Goal: Transaction & Acquisition: Purchase product/service

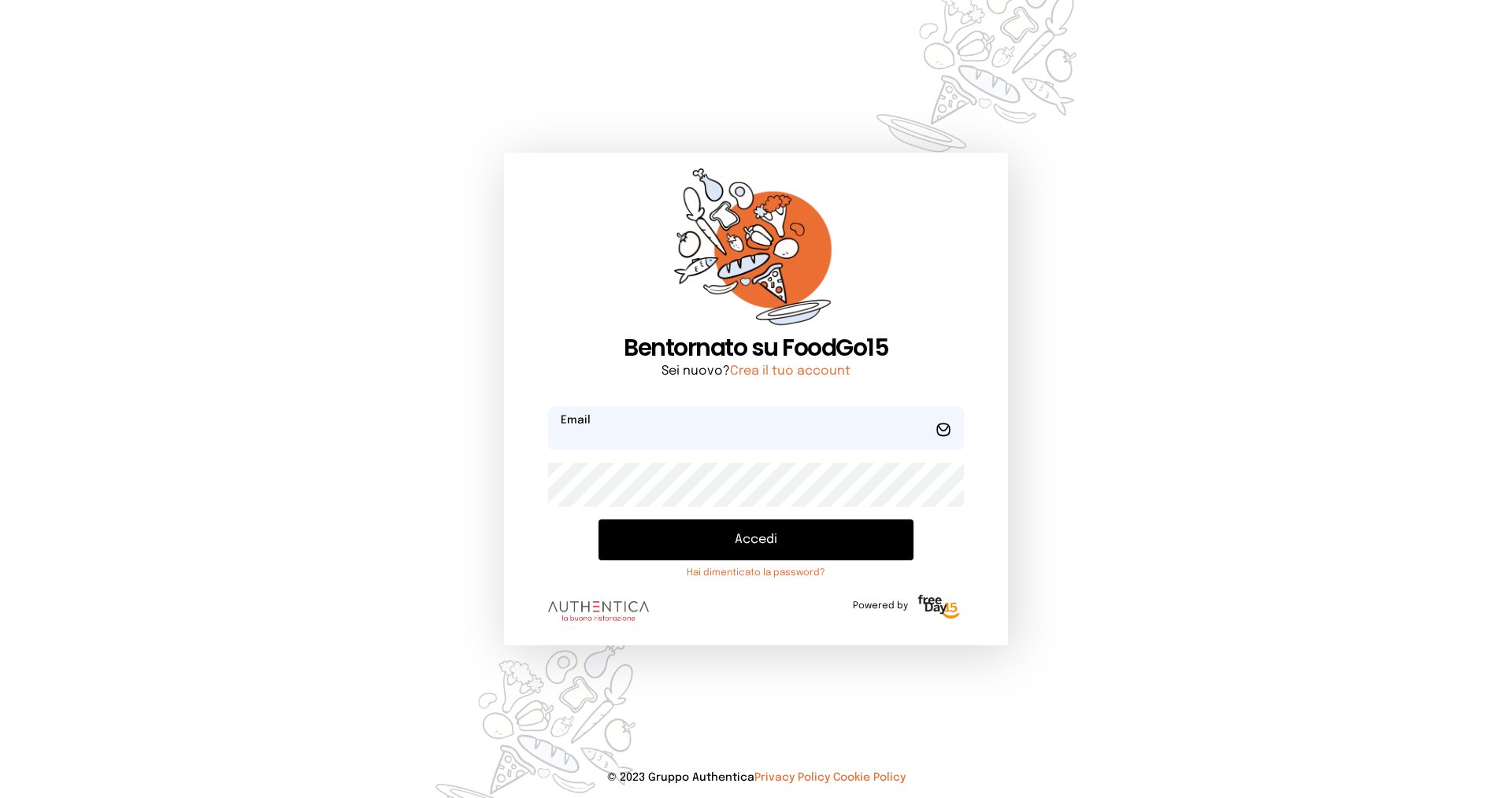
type input "**********"
click at [779, 537] on button "Accedi" at bounding box center [756, 541] width 315 height 41
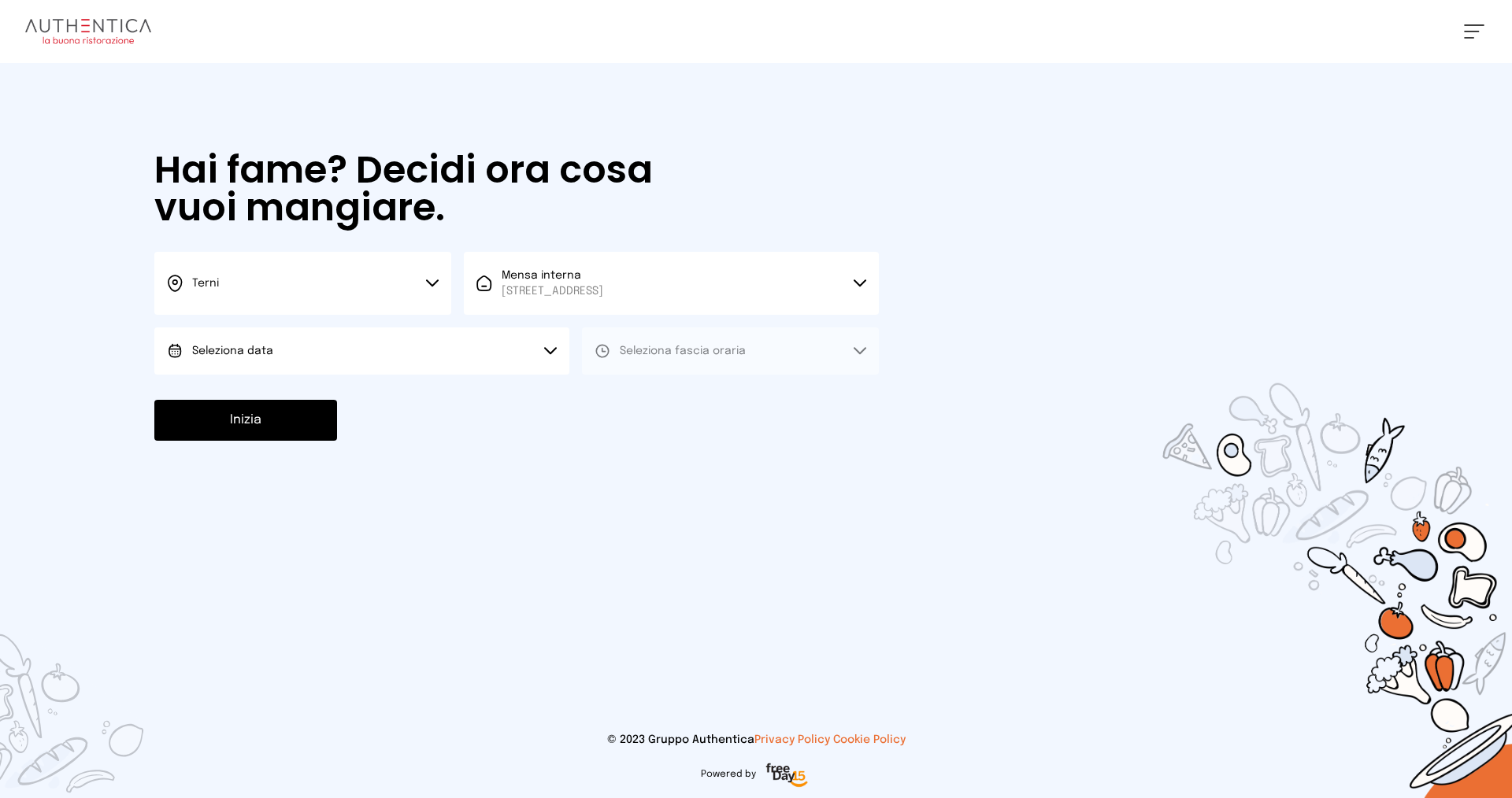
click at [439, 281] on button "Terni" at bounding box center [302, 283] width 297 height 63
click at [252, 333] on li "Terni" at bounding box center [302, 335] width 297 height 42
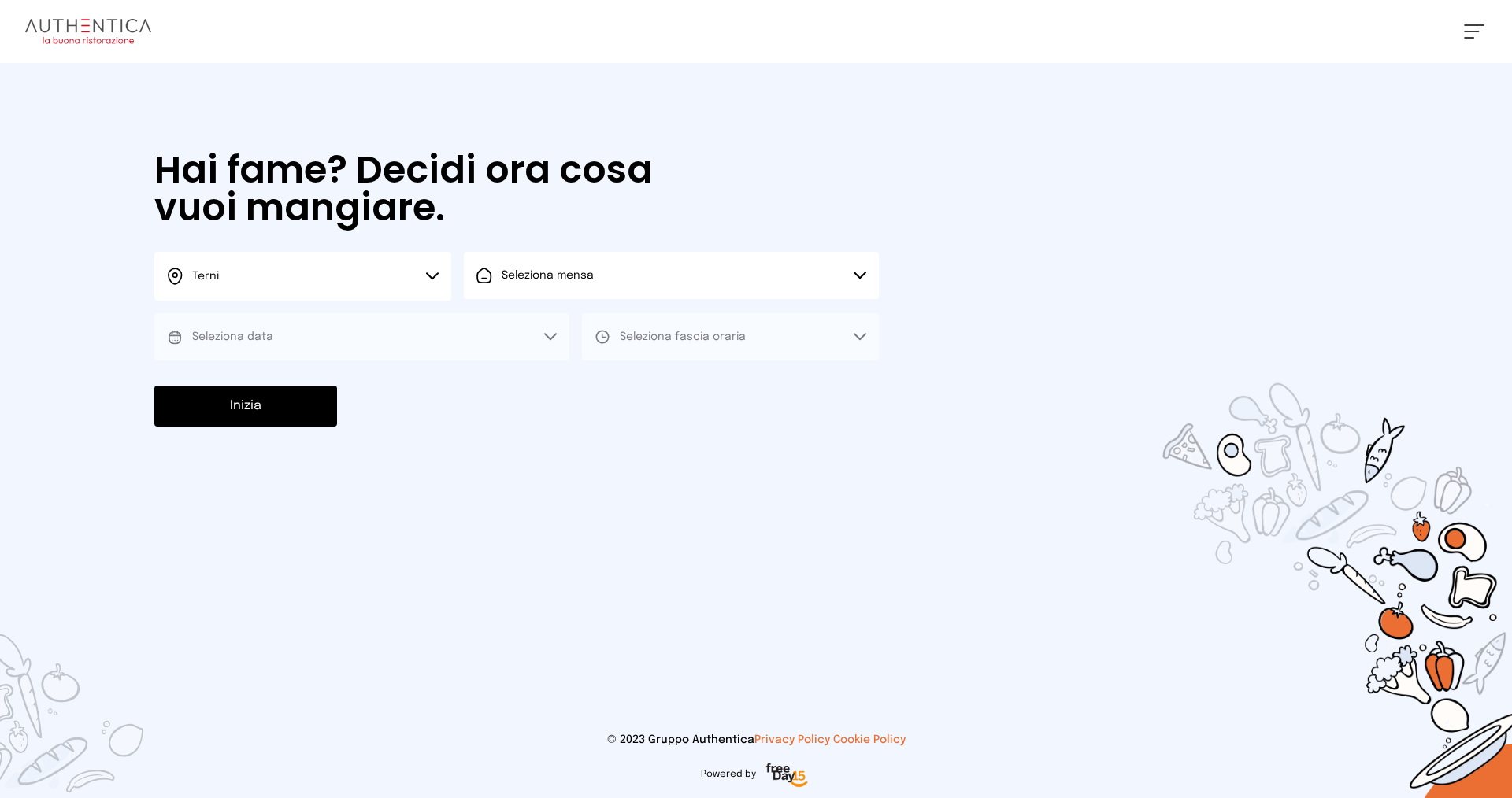
click at [862, 276] on icon at bounding box center [860, 275] width 11 height 6
click at [536, 326] on span "Mensa interna" at bounding box center [552, 320] width 102 height 16
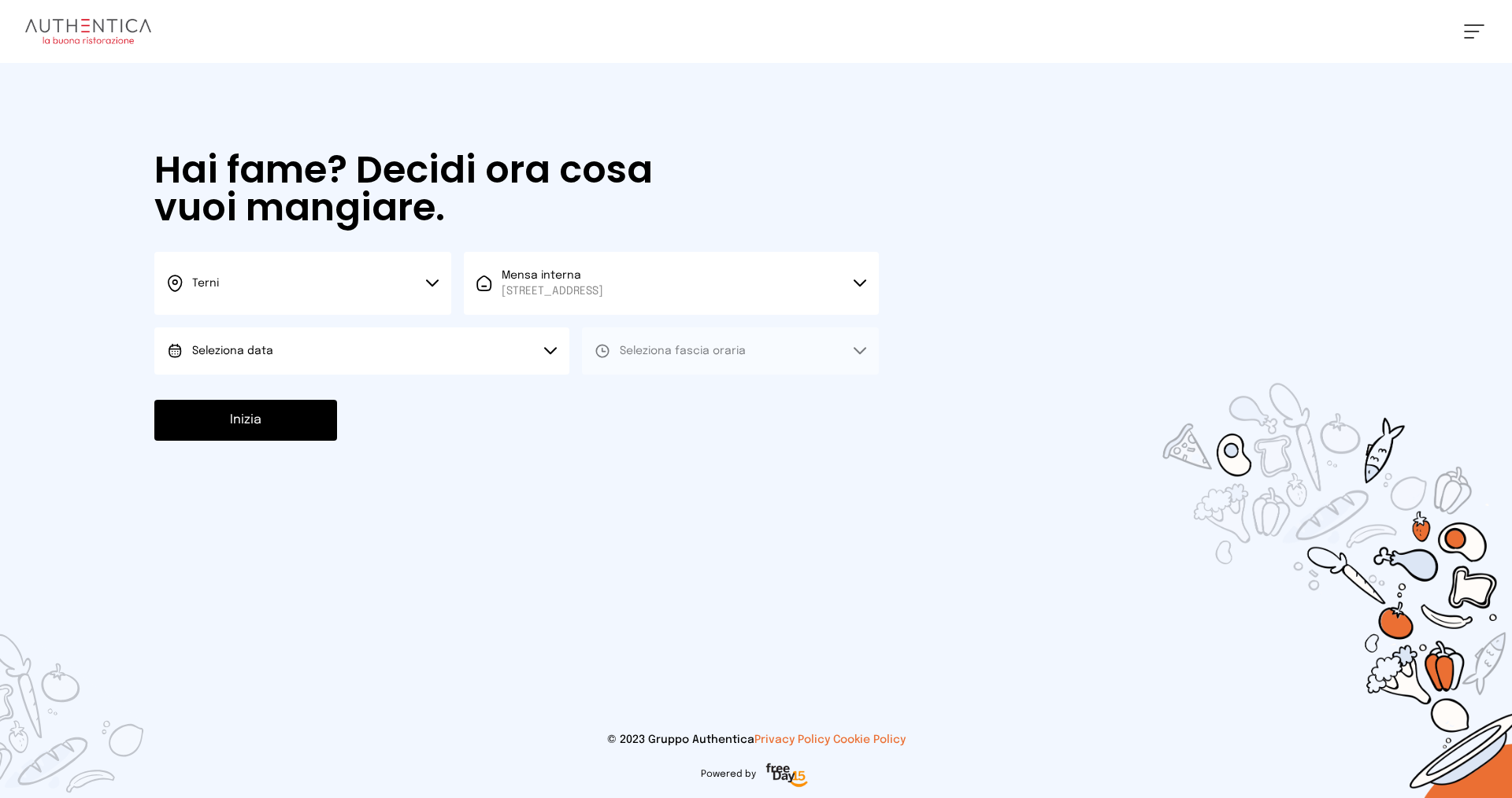
click at [556, 352] on icon at bounding box center [551, 351] width 13 height 8
click at [323, 396] on li "[DATE], [DATE]" at bounding box center [361, 396] width 416 height 41
click at [854, 351] on icon at bounding box center [860, 351] width 13 height 8
click at [706, 399] on li "Pranzo" at bounding box center [730, 396] width 297 height 41
click at [220, 427] on button "Inizia" at bounding box center [245, 420] width 183 height 41
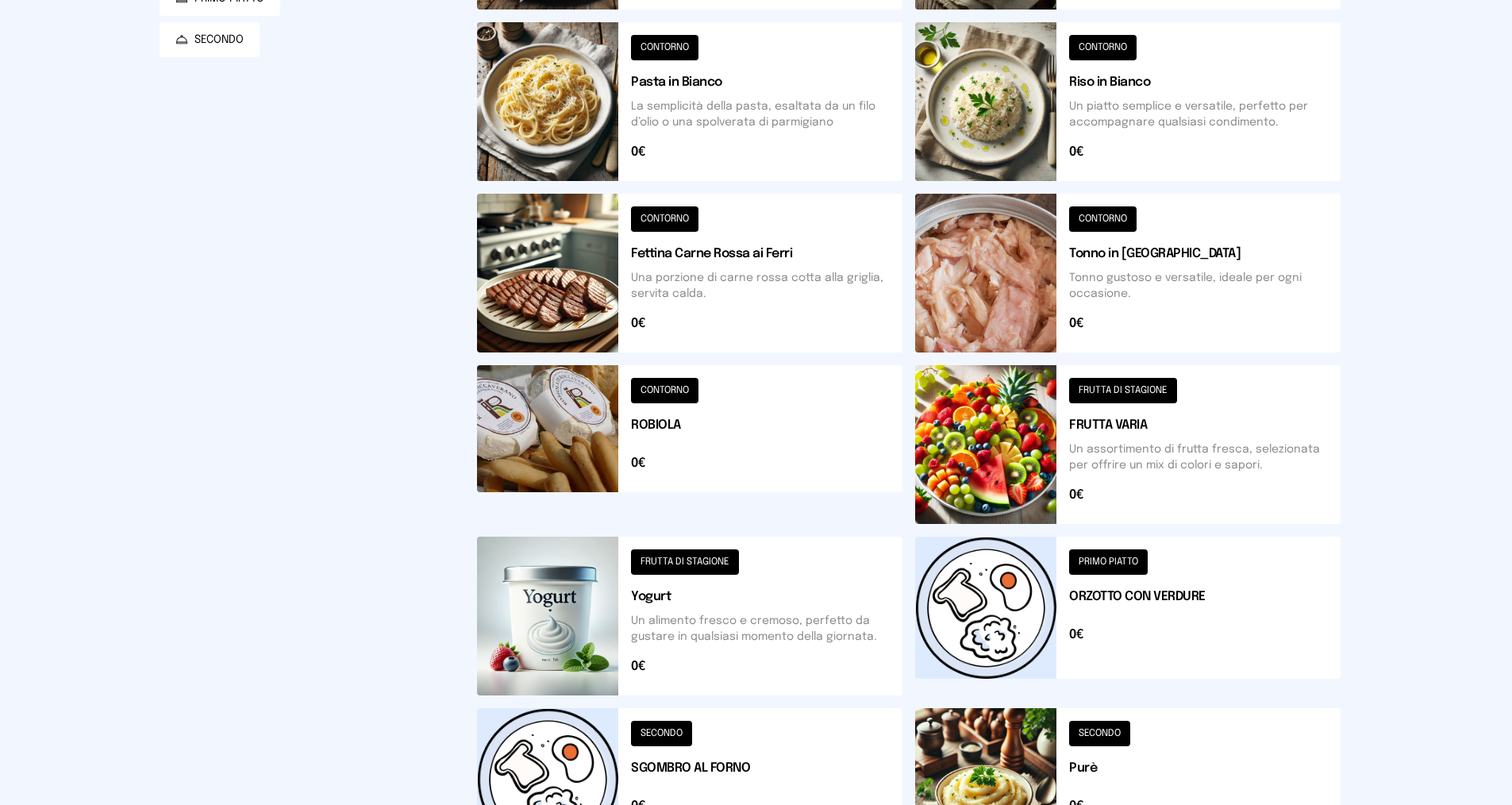
scroll to position [397, 0]
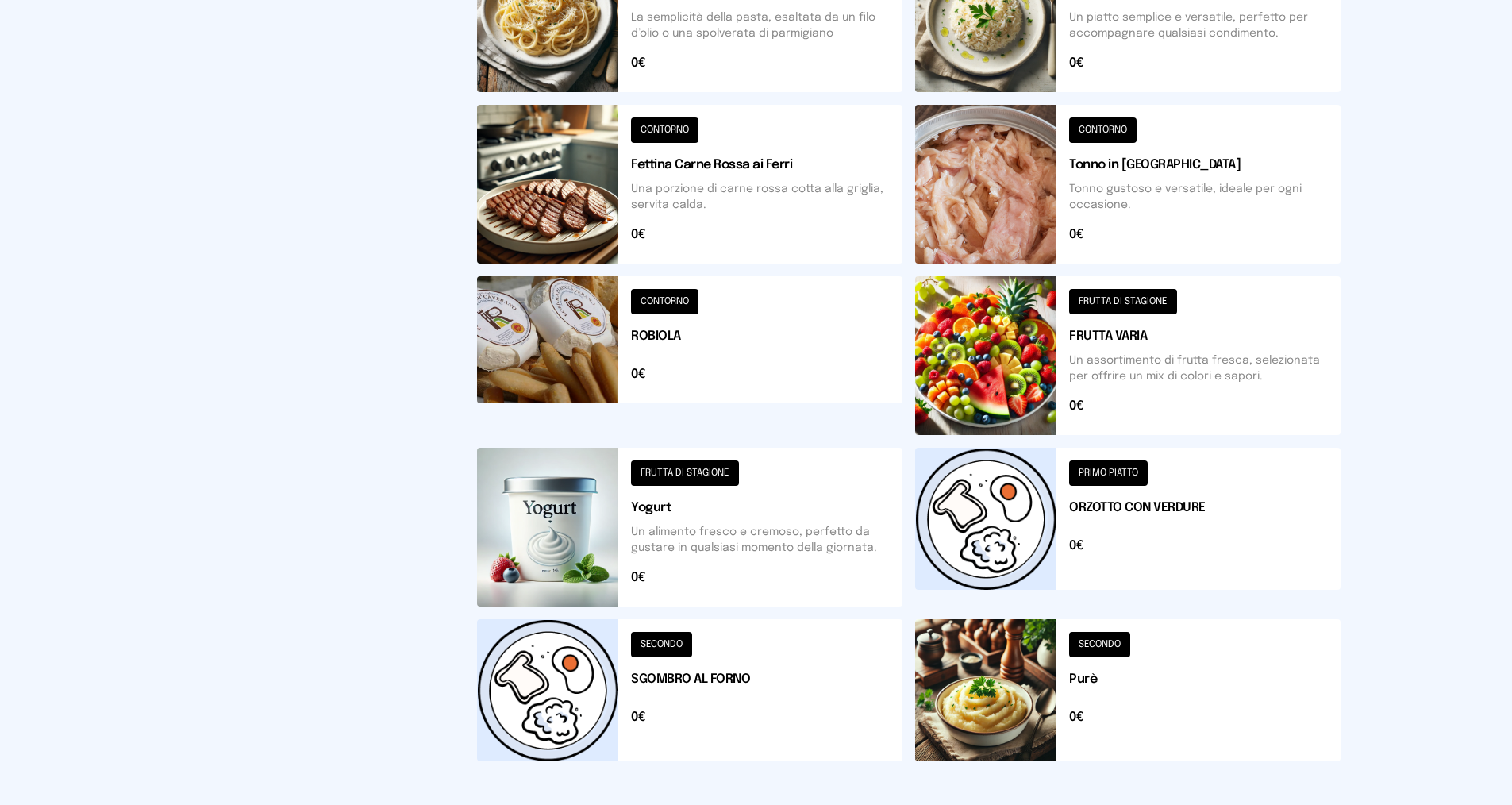
click at [673, 298] on button at bounding box center [690, 356] width 426 height 159
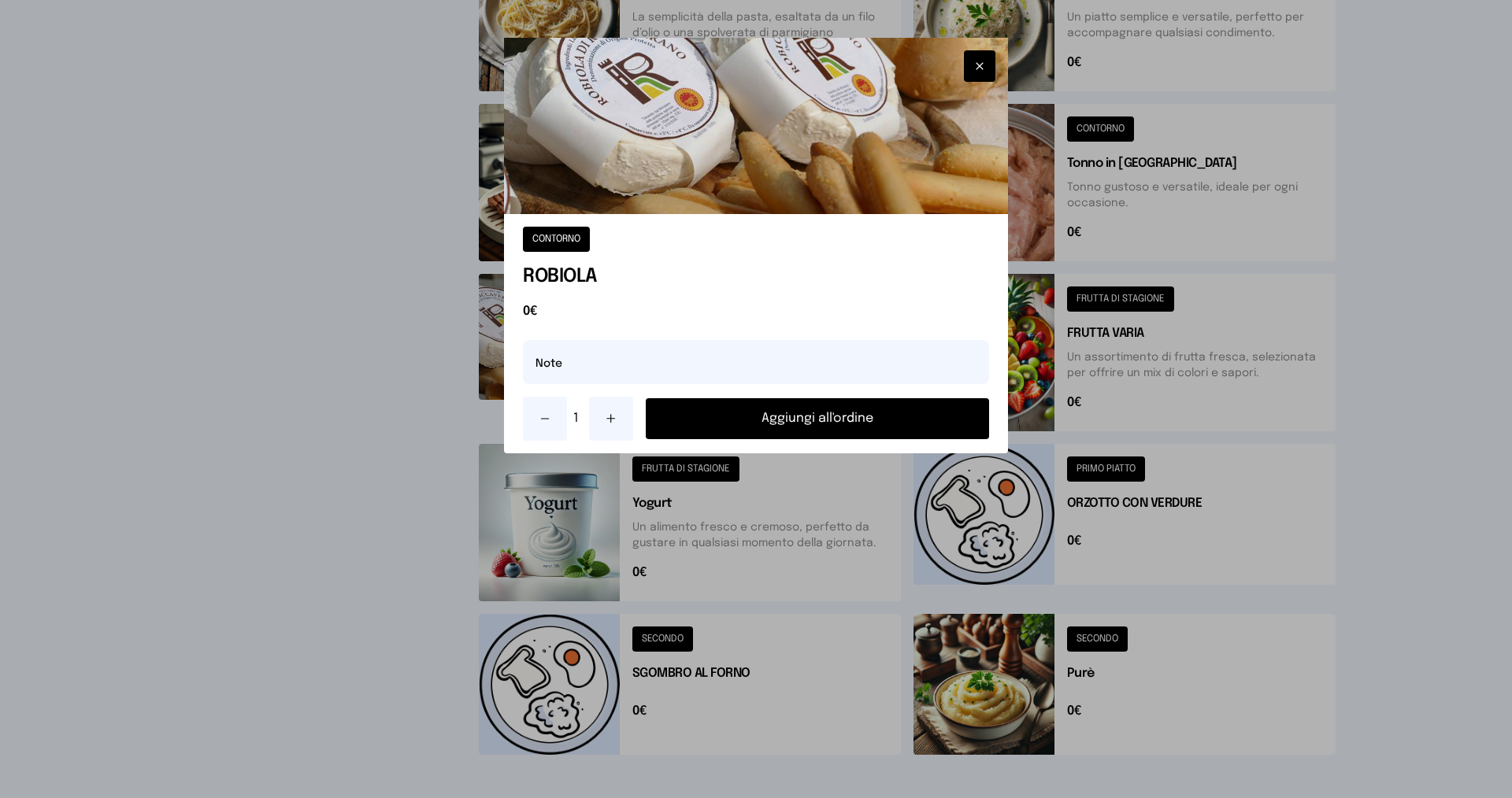
click at [771, 414] on button "Aggiungi all'ordine" at bounding box center [817, 419] width 343 height 41
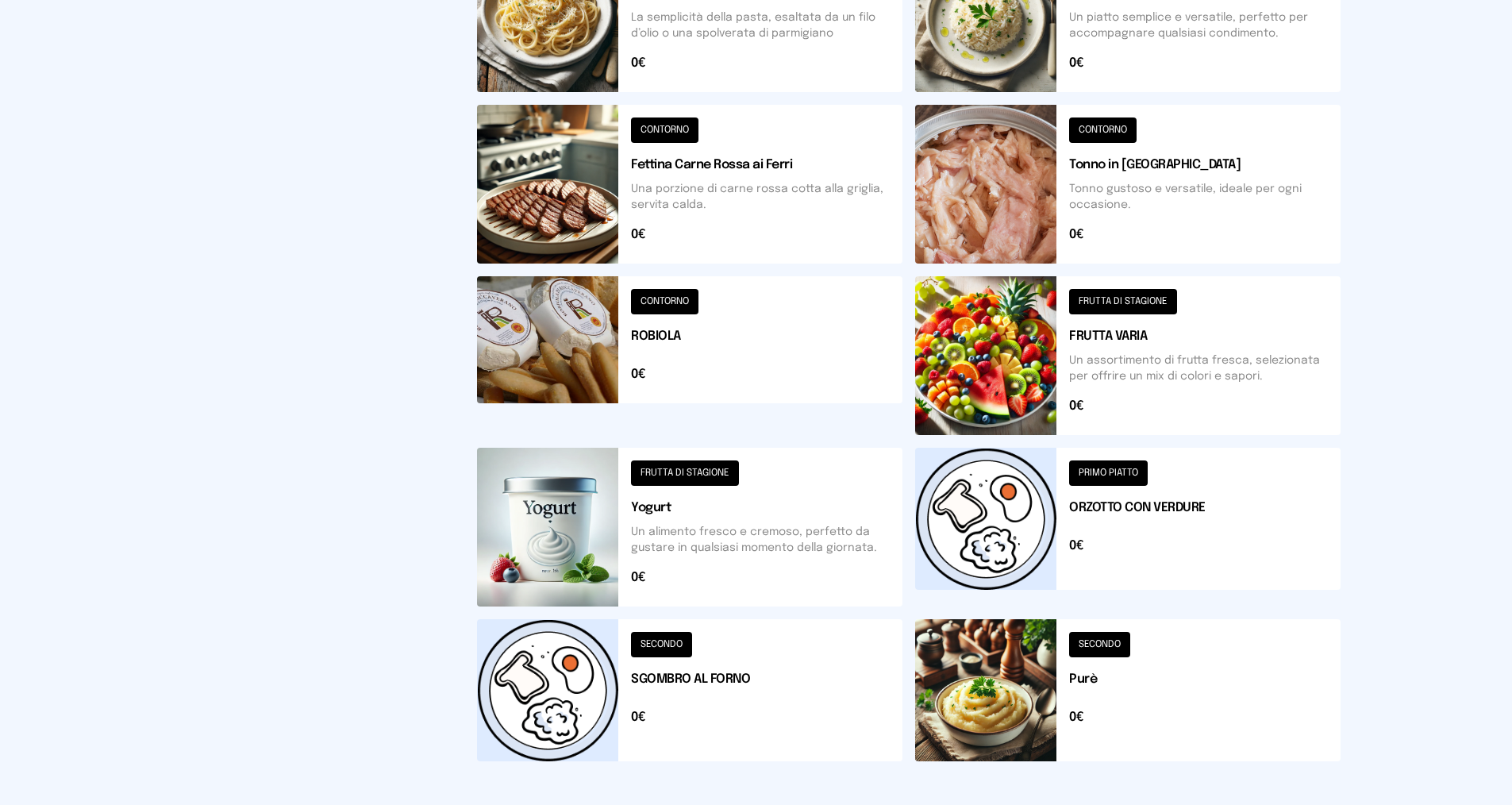
click at [670, 472] on button at bounding box center [690, 527] width 426 height 159
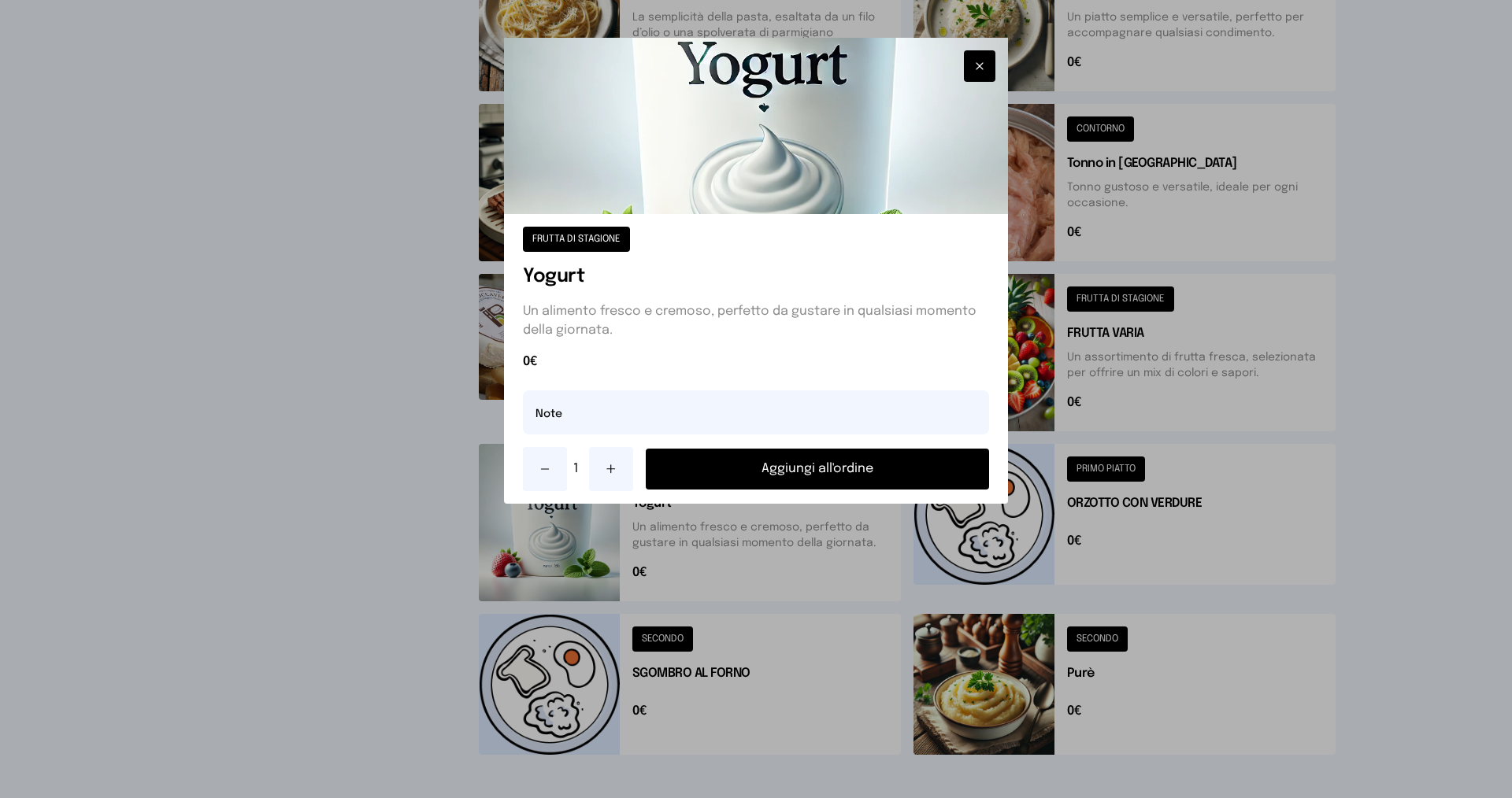
click at [755, 469] on button "Aggiungi all'ordine" at bounding box center [817, 470] width 343 height 41
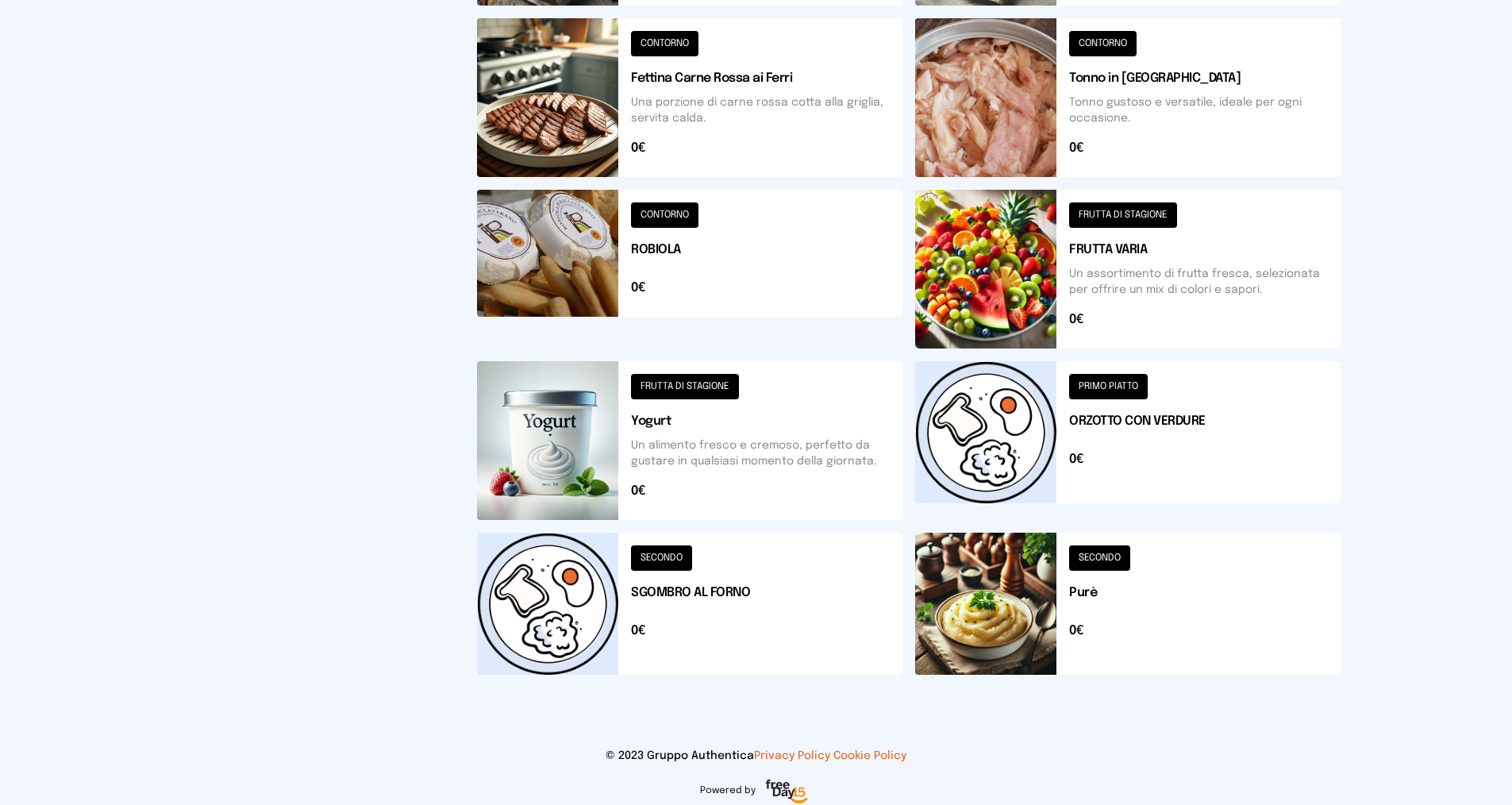
scroll to position [494, 0]
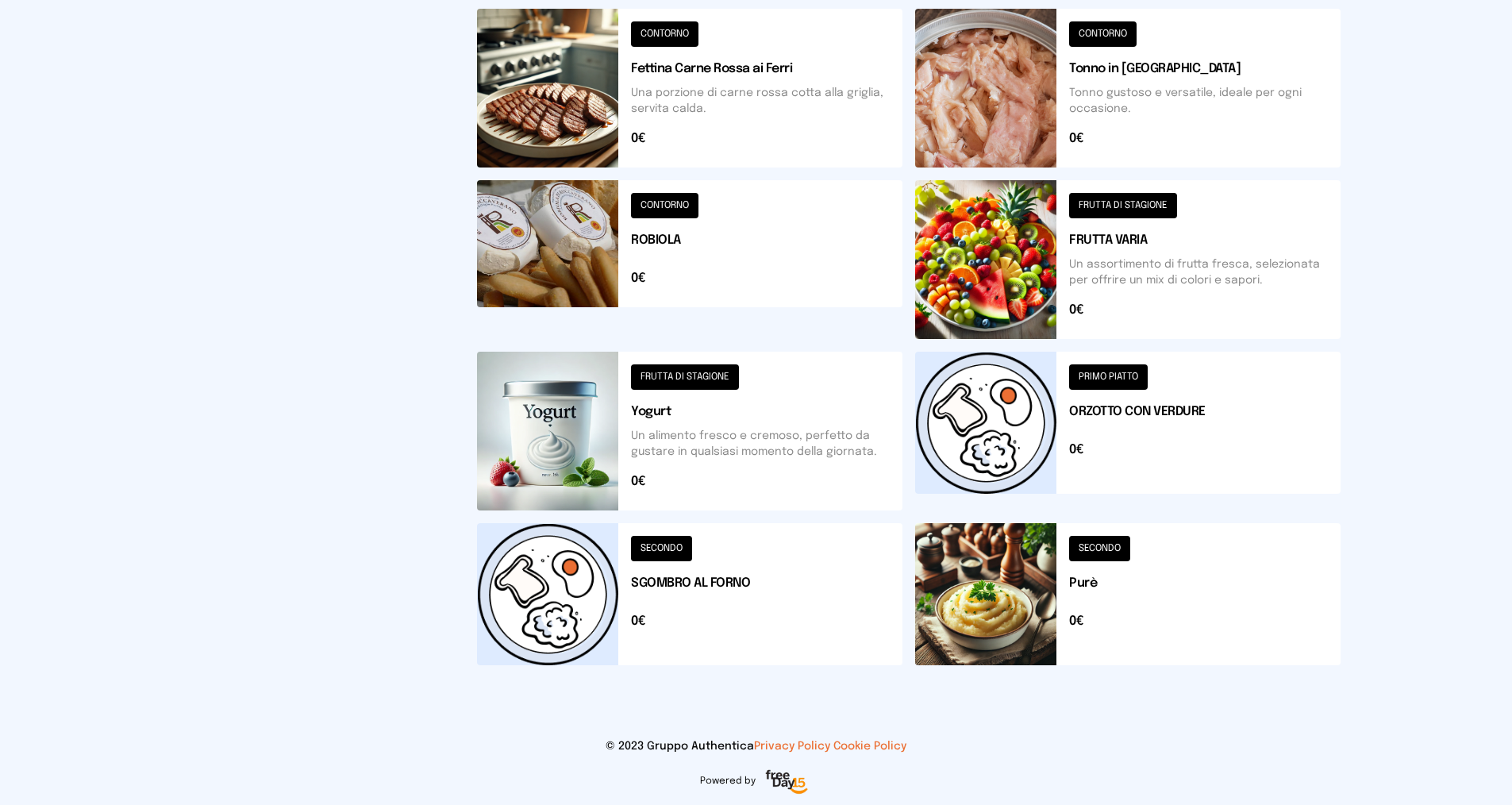
click at [1111, 379] on button at bounding box center [1128, 432] width 426 height 159
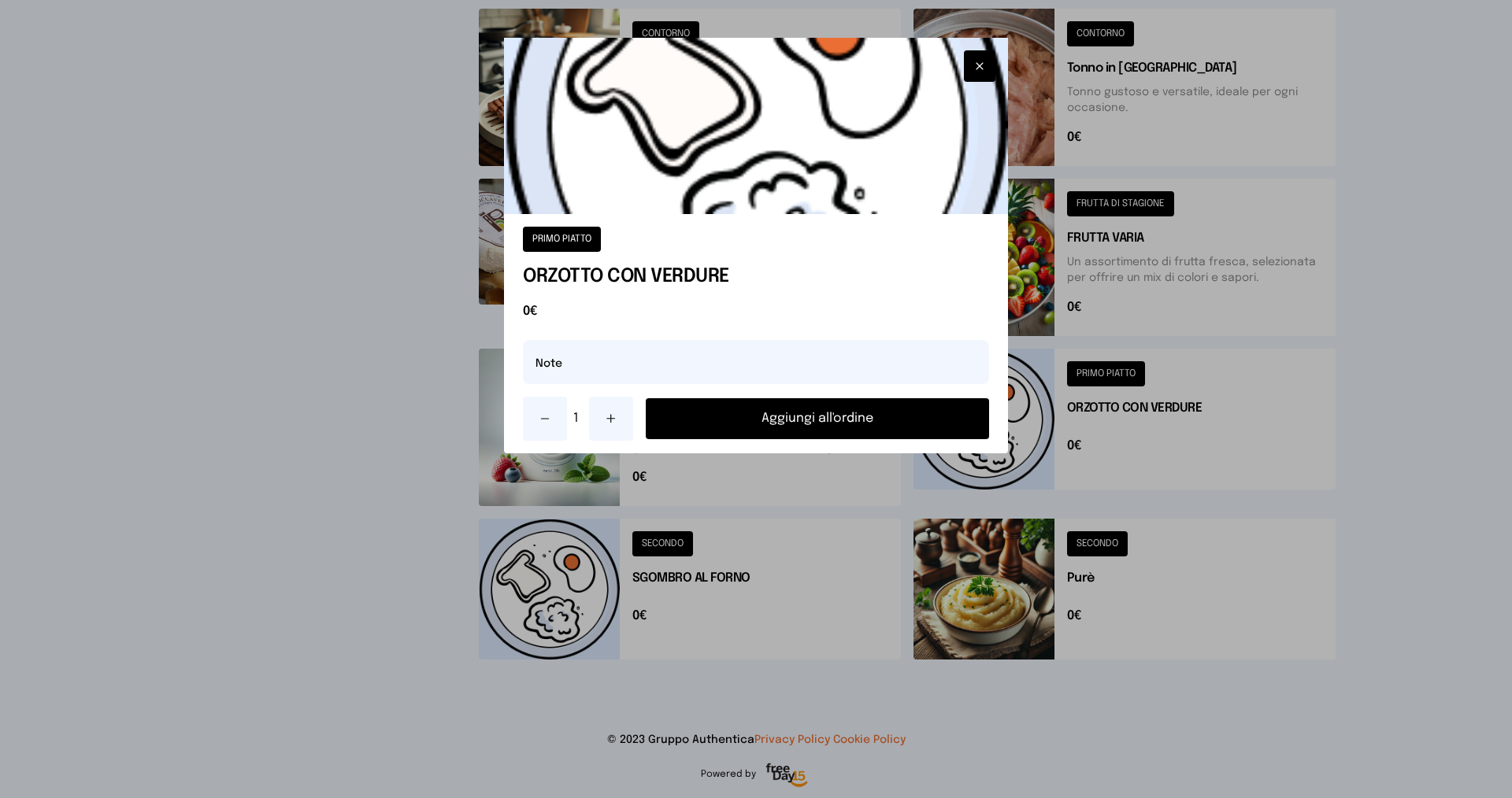
click at [817, 420] on button "Aggiungi all'ordine" at bounding box center [817, 419] width 343 height 41
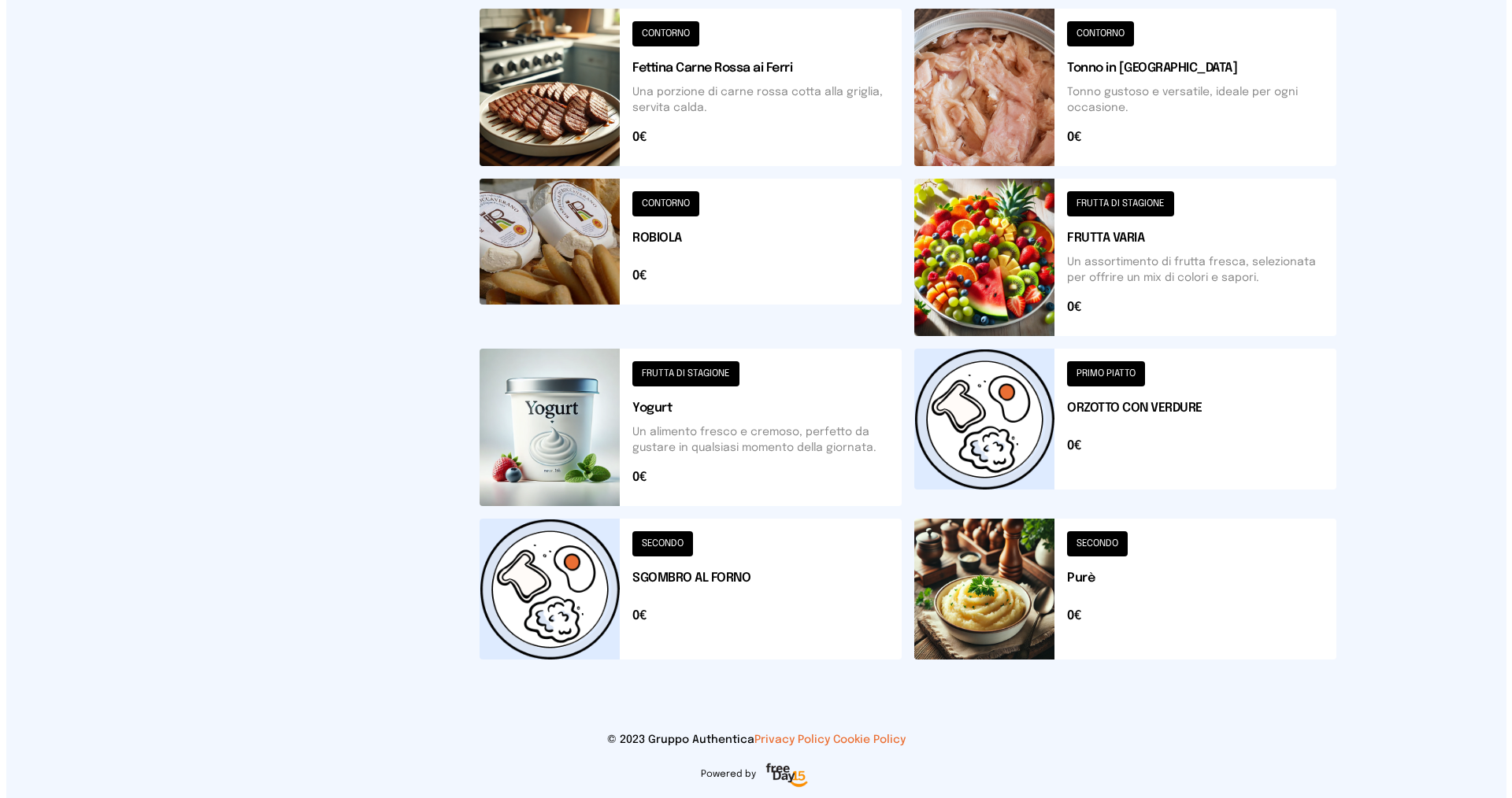
scroll to position [0, 0]
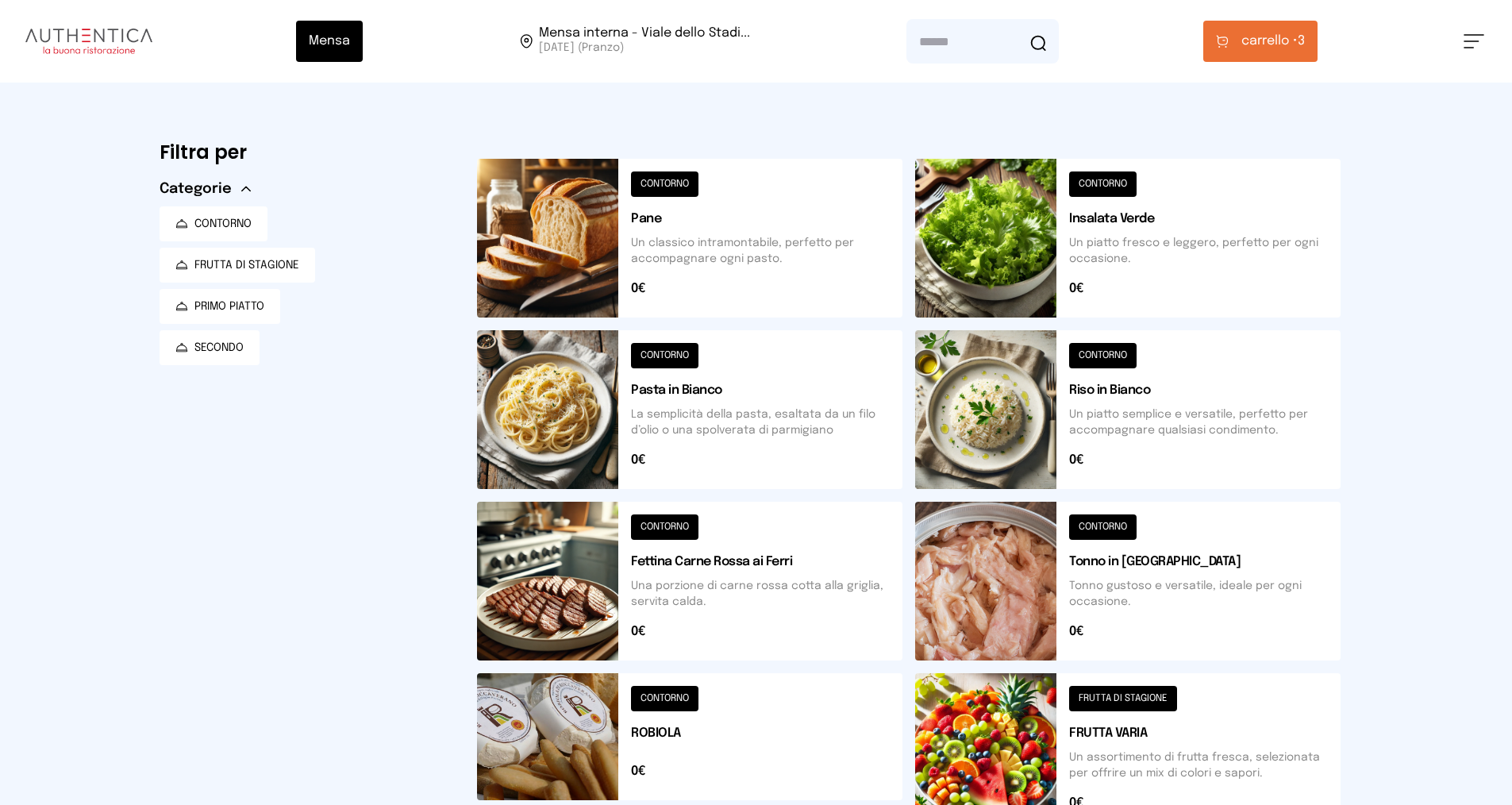
click at [1256, 53] on button "carrello • 3" at bounding box center [1260, 42] width 114 height 42
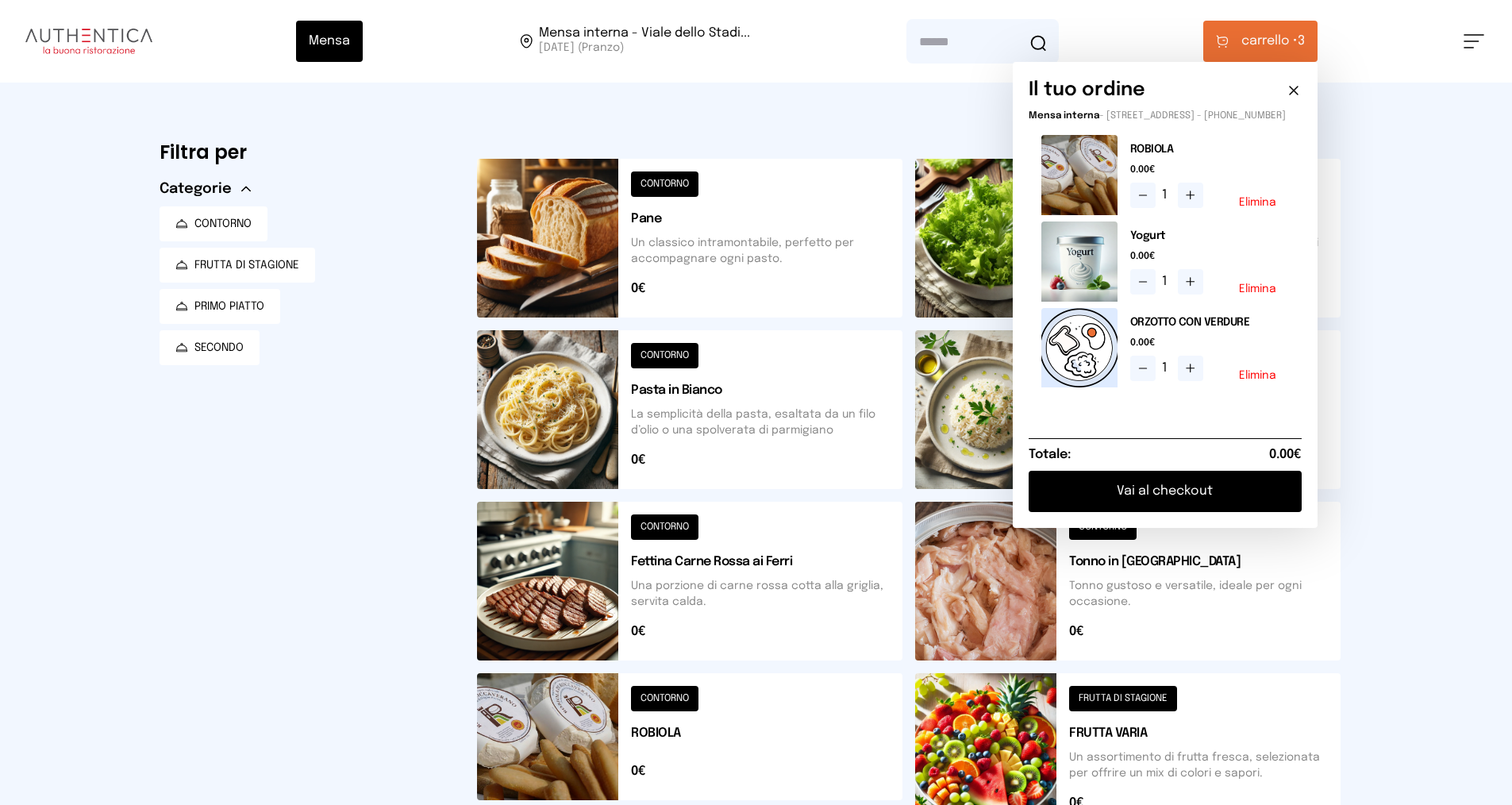
click at [1169, 512] on button "Vai al checkout" at bounding box center [1165, 492] width 274 height 42
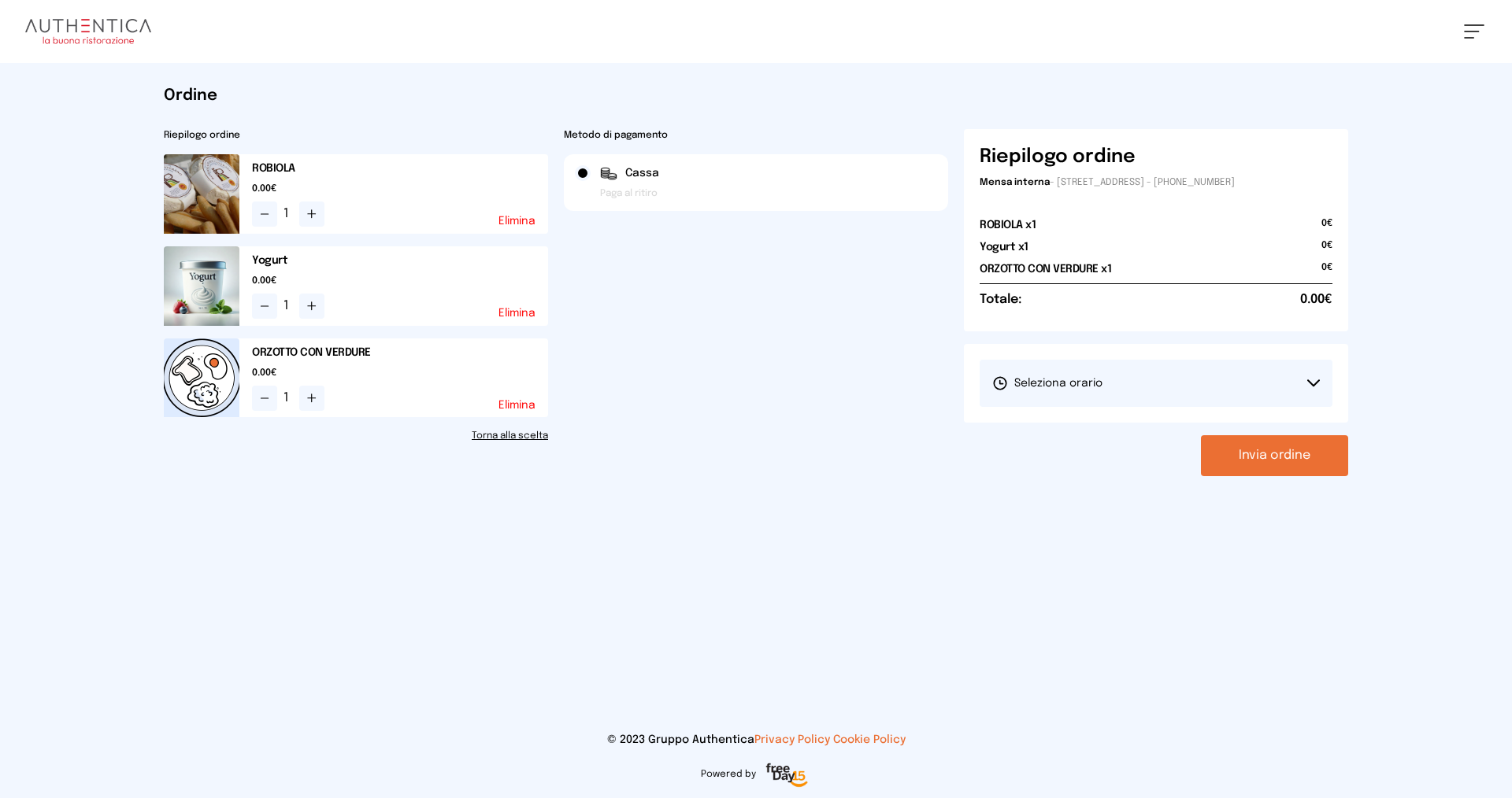
click at [1314, 377] on button "Seleziona orario" at bounding box center [1157, 384] width 353 height 47
click at [1142, 427] on li "1° Turno (13:00 - 15:00)" at bounding box center [1157, 428] width 353 height 41
click at [1273, 447] on button "Invia ordine" at bounding box center [1274, 456] width 147 height 41
